Goal: Information Seeking & Learning: Compare options

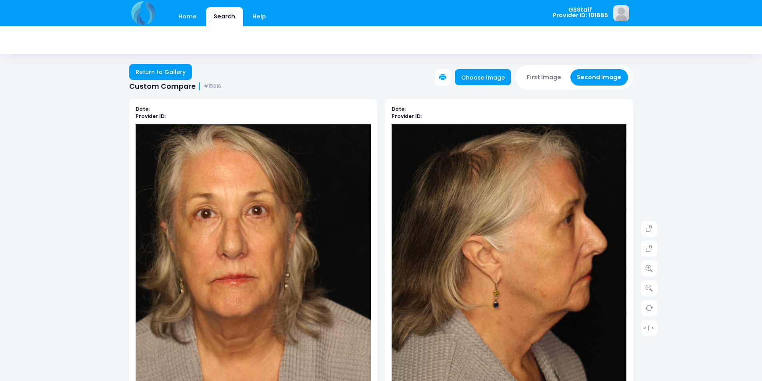
scroll to position [80, 0]
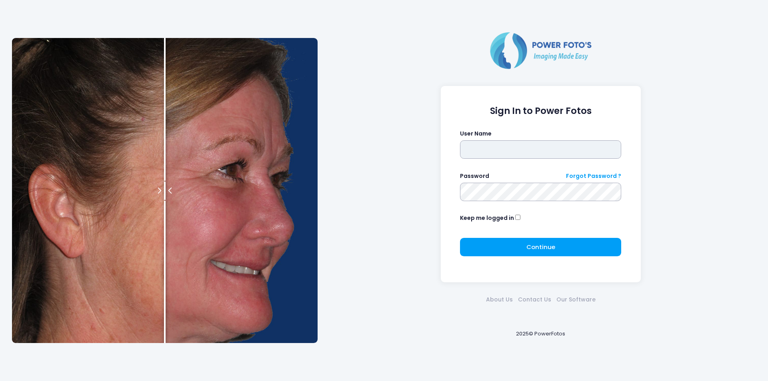
type input "*******"
